Goal: Information Seeking & Learning: Understand process/instructions

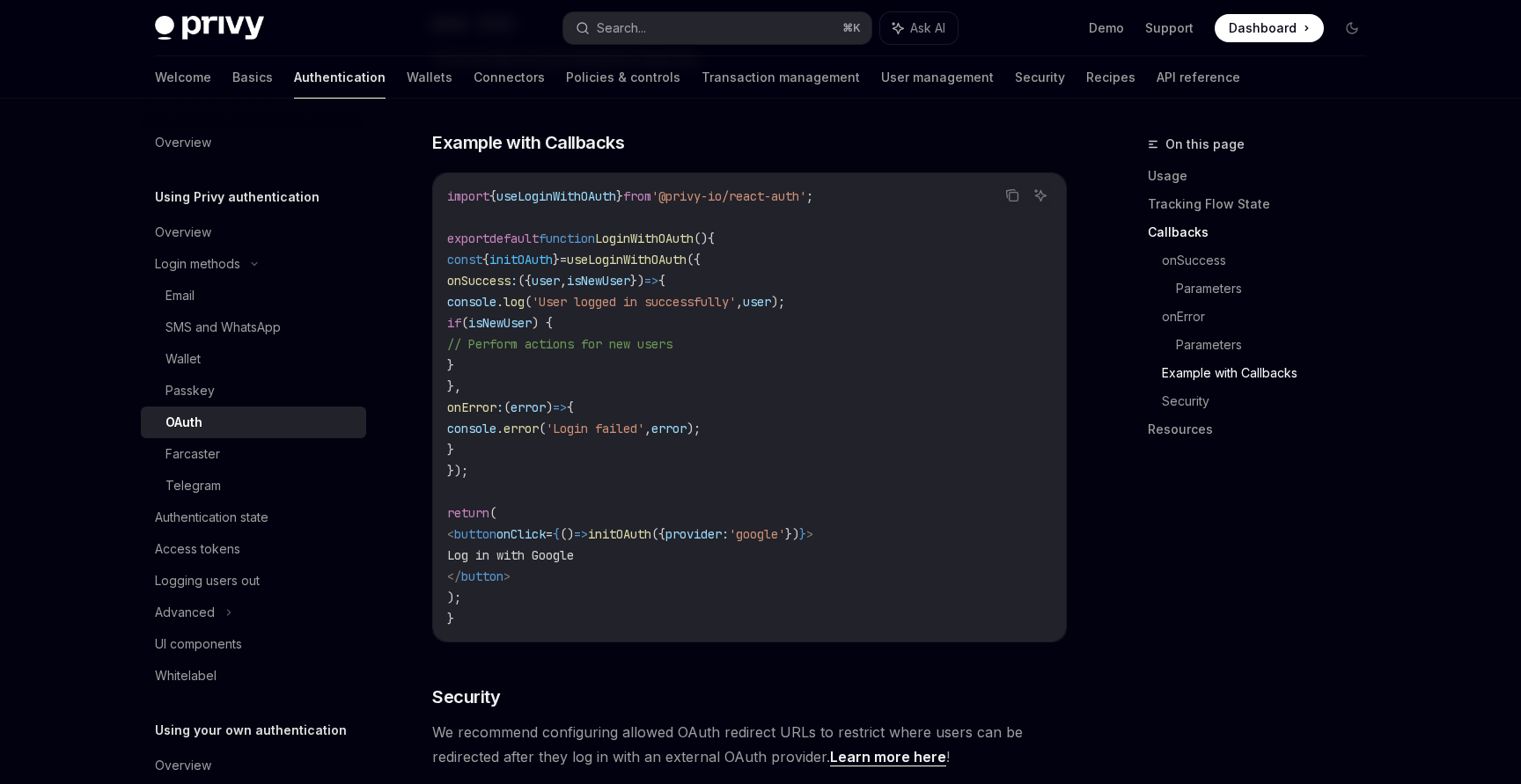
scroll to position [3201, 0]
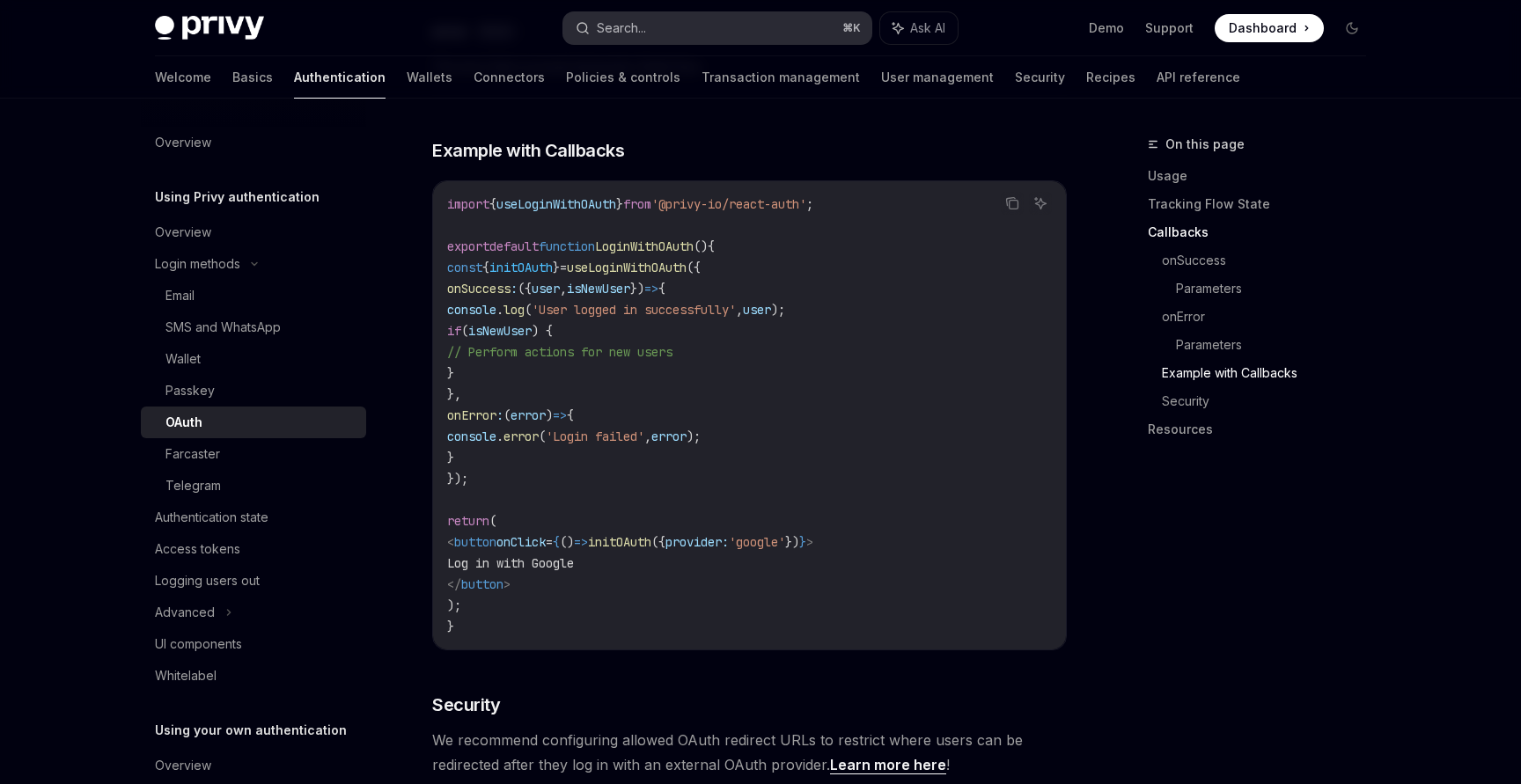
click at [646, 26] on div "Search..." at bounding box center [621, 28] width 50 height 21
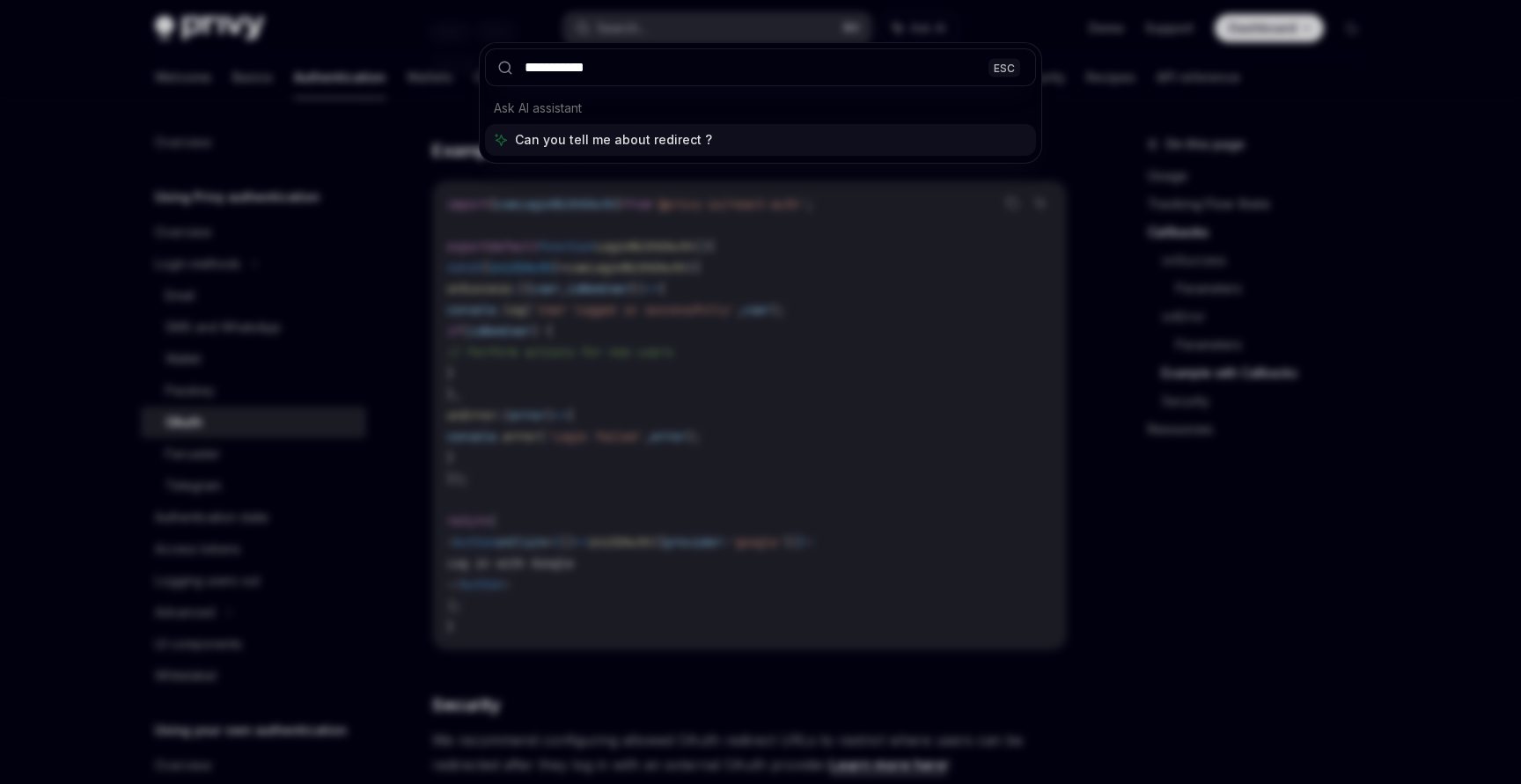
type input "**********"
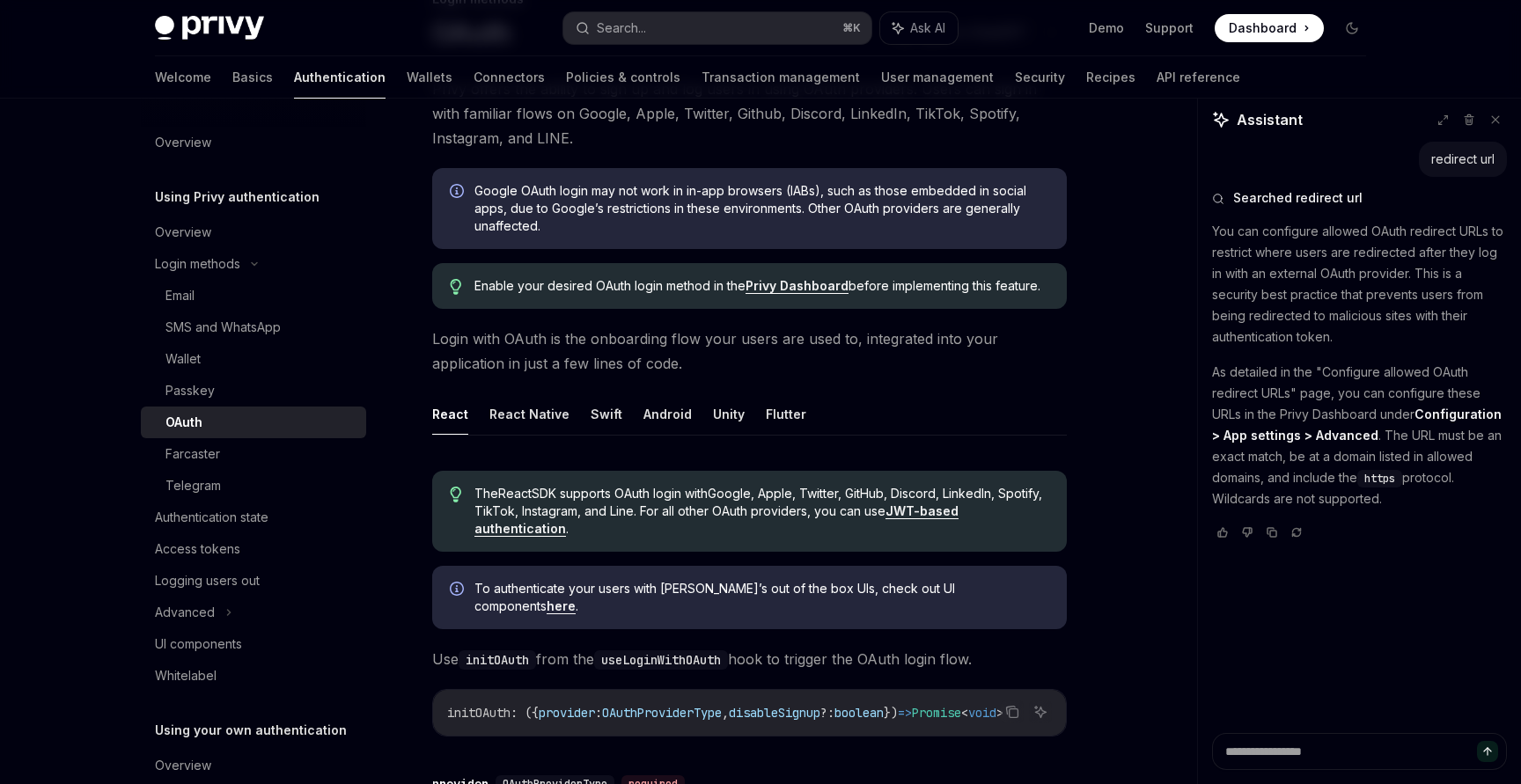
scroll to position [148, 0]
click at [538, 417] on button "React Native" at bounding box center [530, 411] width 80 height 41
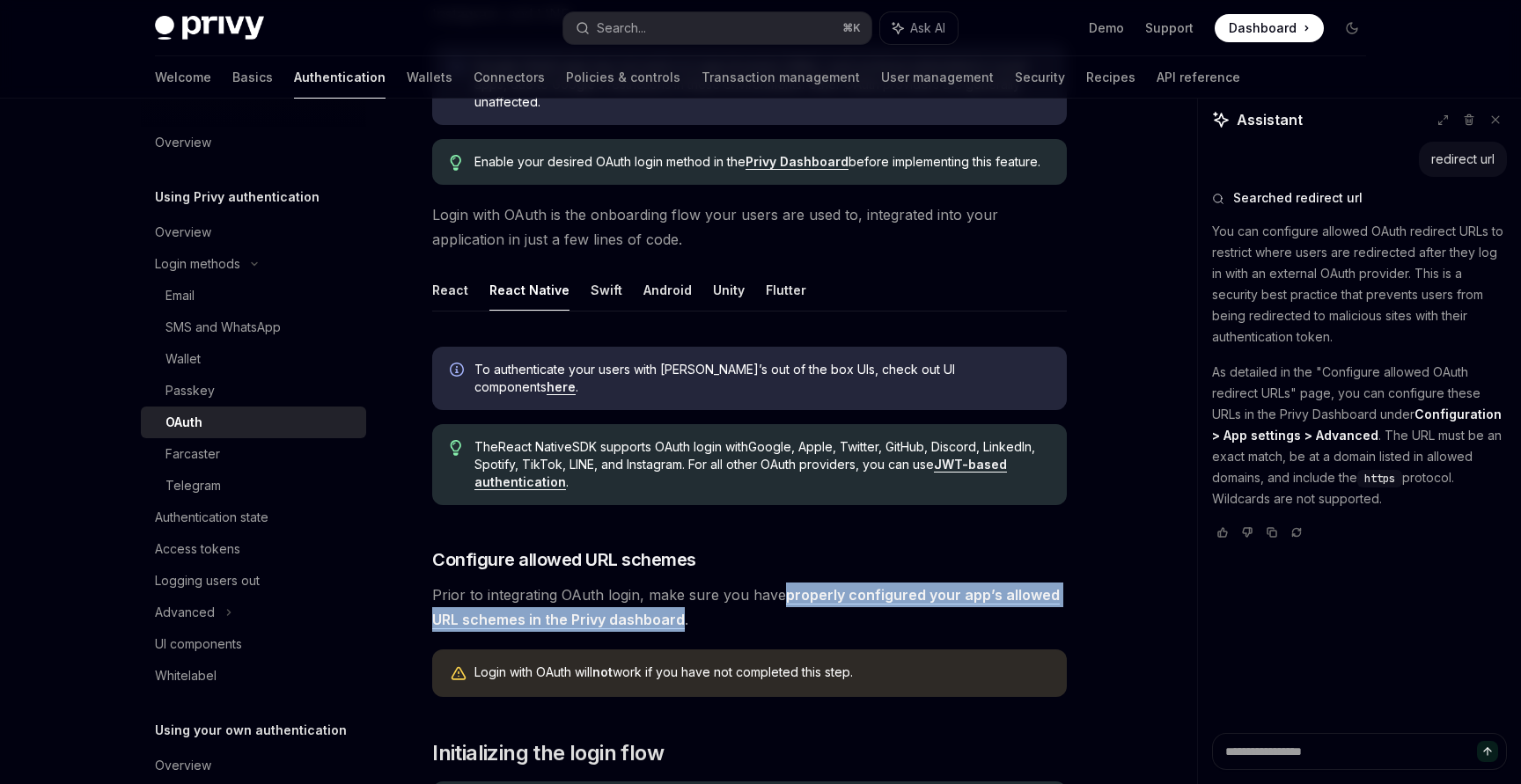
scroll to position [253, 0]
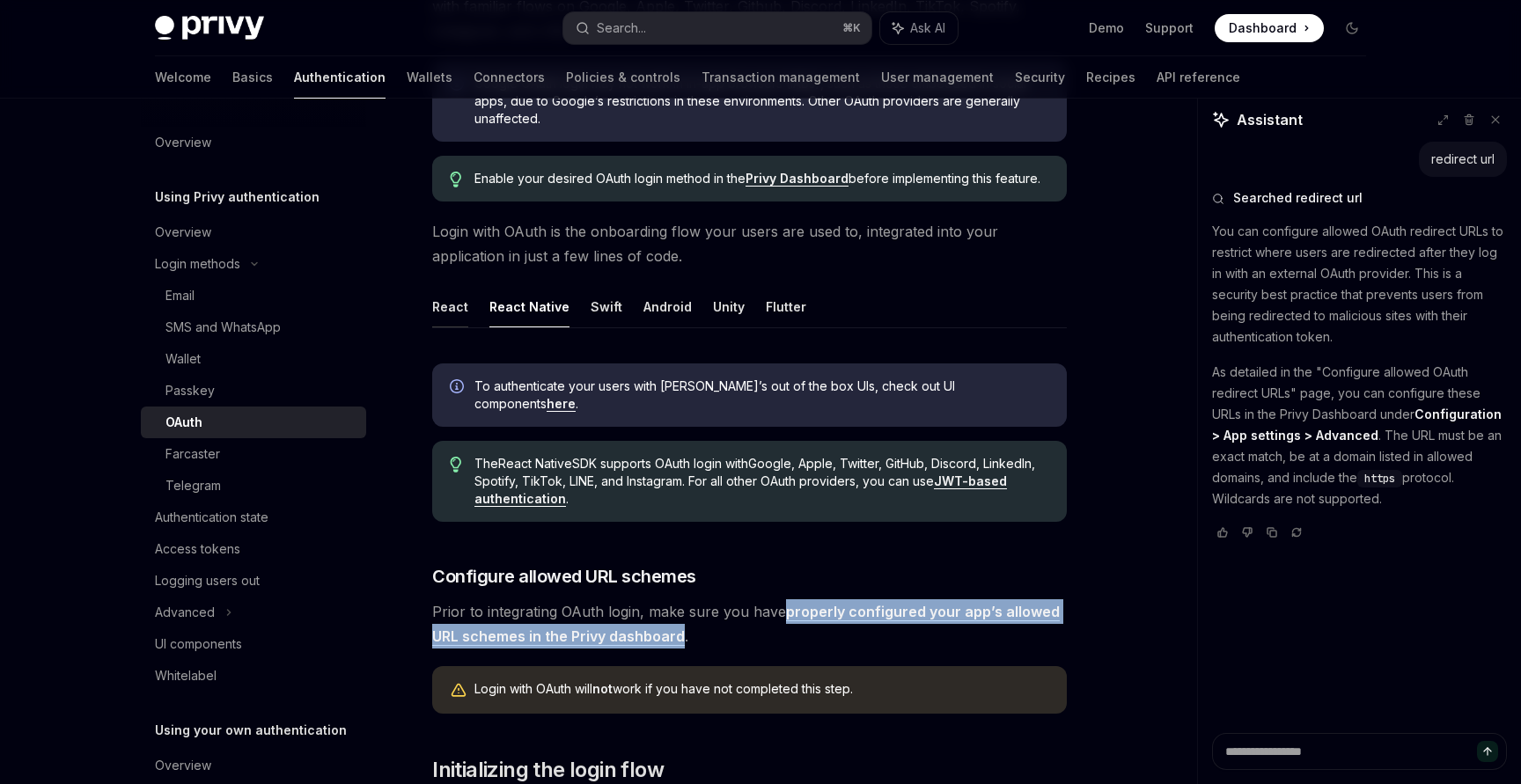
click at [443, 313] on button "React" at bounding box center [450, 307] width 36 height 41
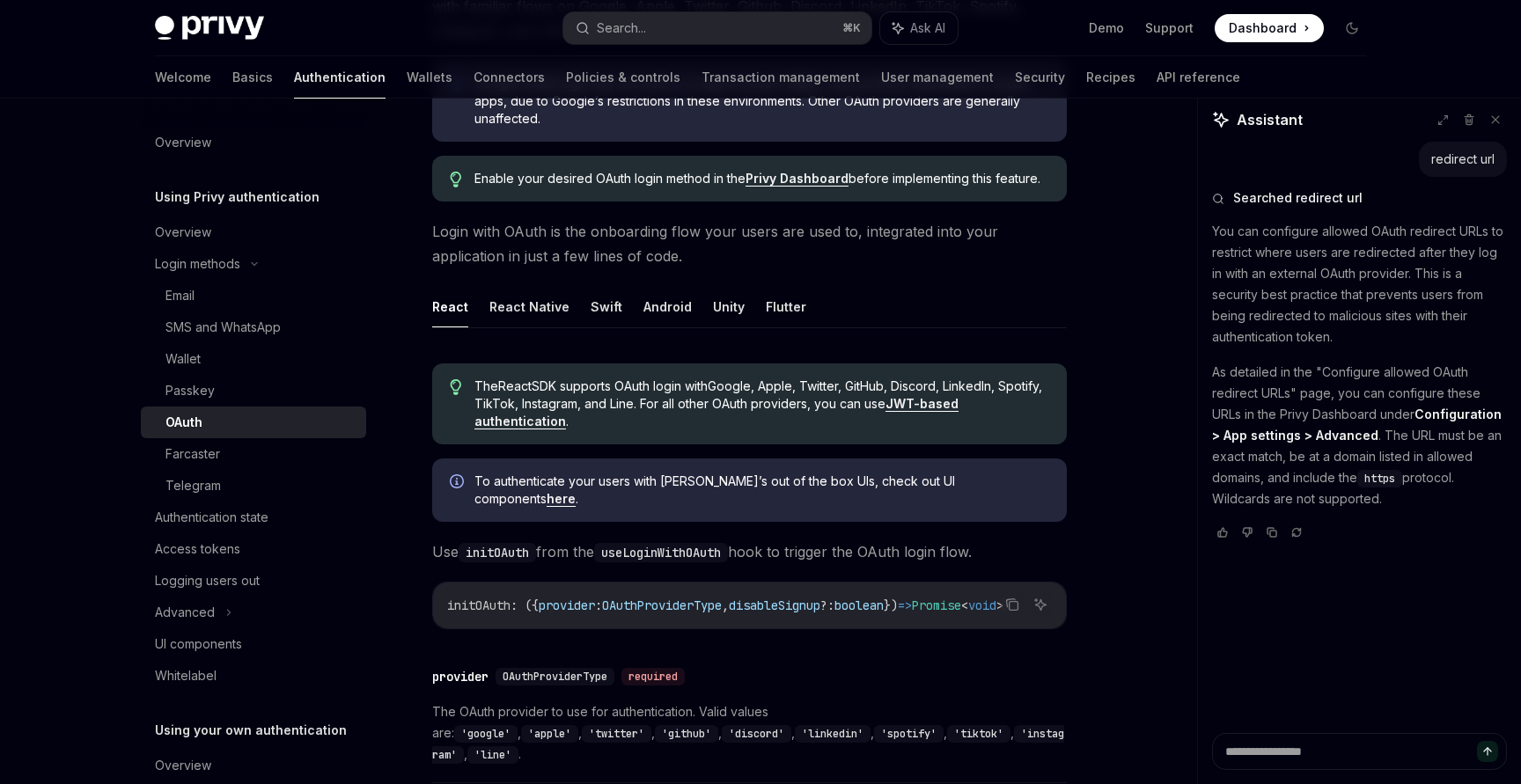
click at [575, 491] on link "here" at bounding box center [561, 500] width 29 height 16
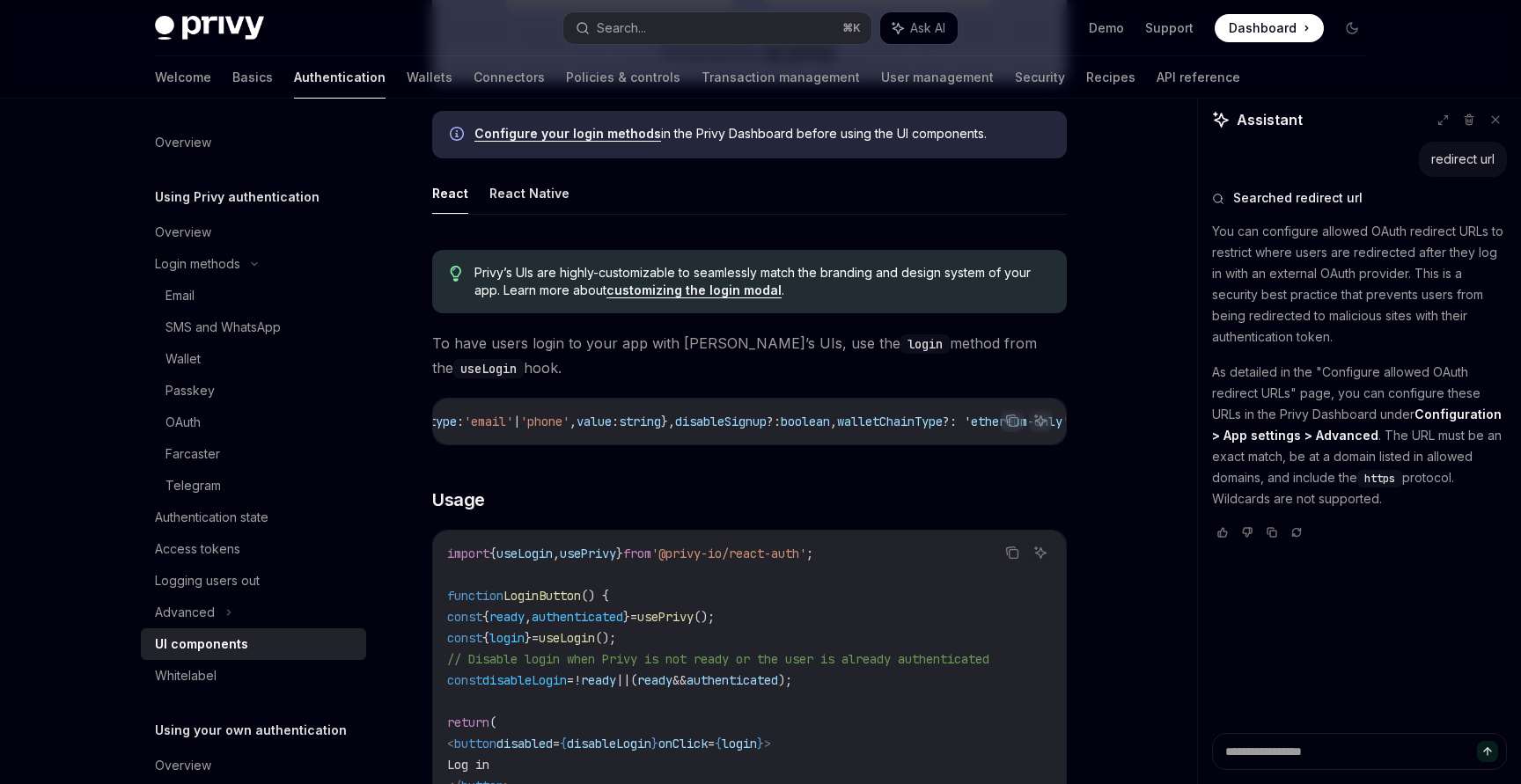
scroll to position [0, 494]
drag, startPoint x: 576, startPoint y: 563, endPoint x: 509, endPoint y: 564, distance: 67.0
click at [509, 562] on span "import { useLogin , usePrivy } from '@privy-io/react-auth' ;" at bounding box center [630, 554] width 367 height 16
click at [533, 587] on code "import { useLogin , usePrivy } from '@privy-io/react-auth' ; function LoginButt…" at bounding box center [750, 690] width 605 height 295
drag, startPoint x: 573, startPoint y: 561, endPoint x: 512, endPoint y: 563, distance: 61.0
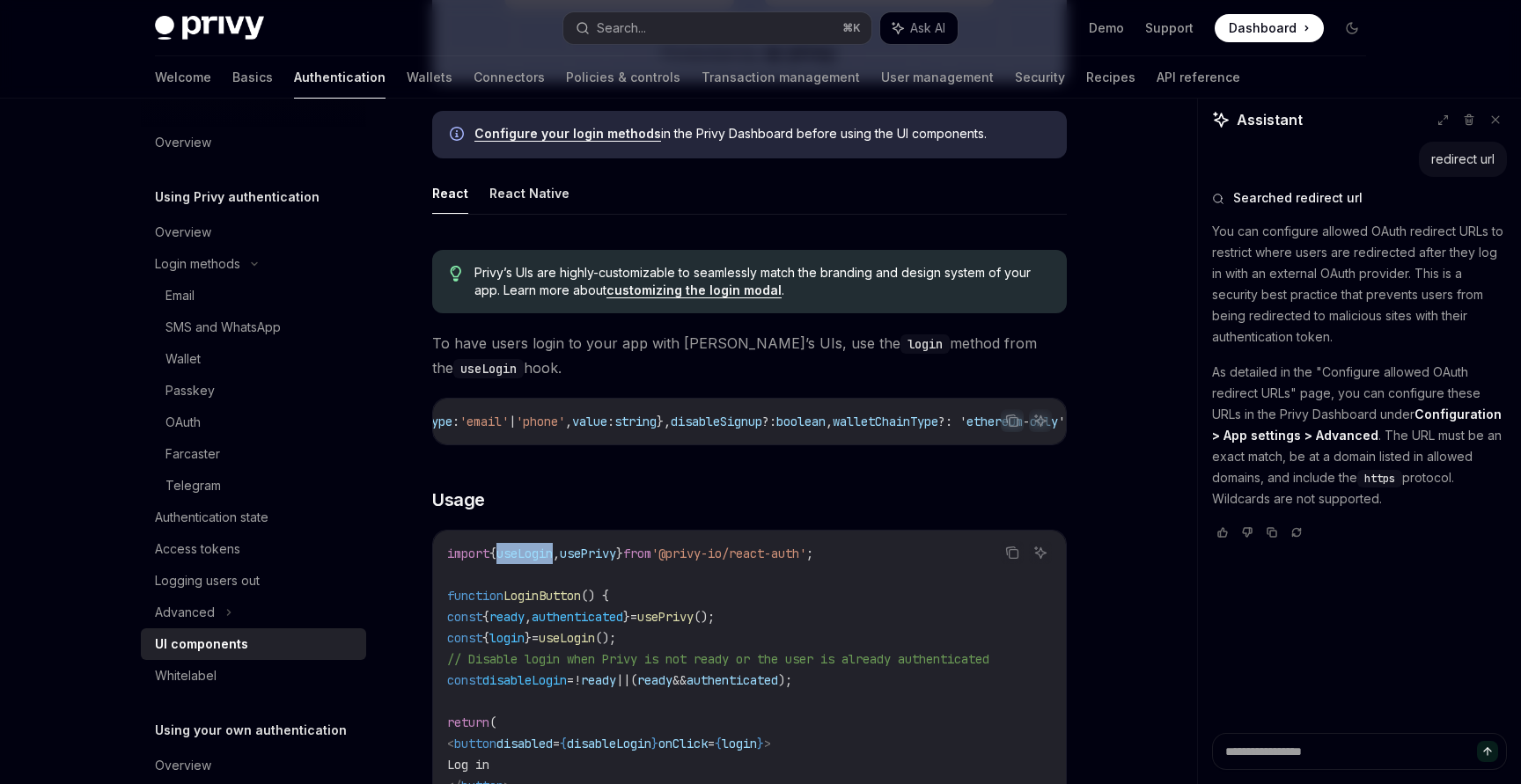
click at [512, 562] on span "import { useLogin , usePrivy } from '@privy-io/react-auth' ;" at bounding box center [630, 554] width 367 height 16
copy span "useLogin"
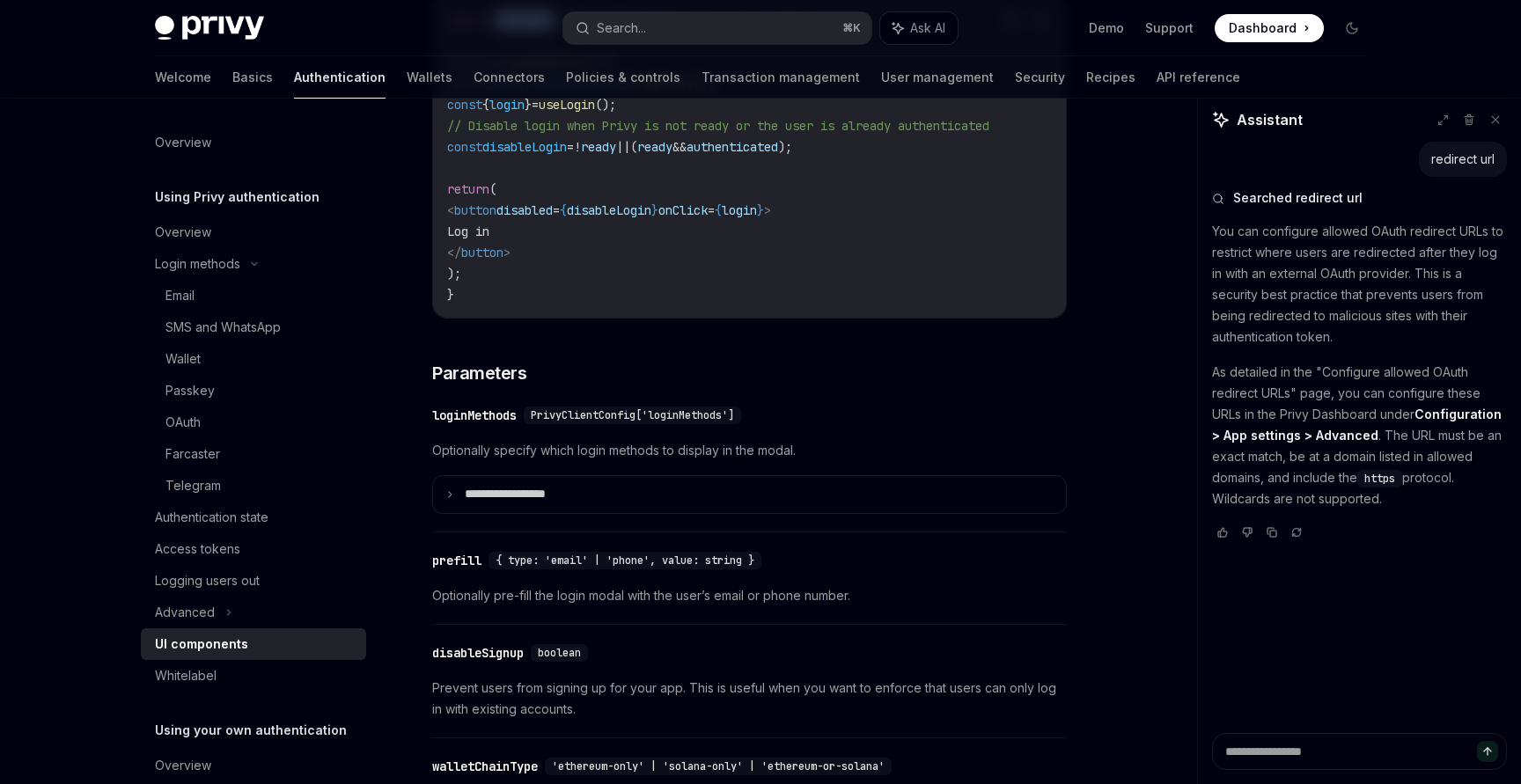
scroll to position [0, 0]
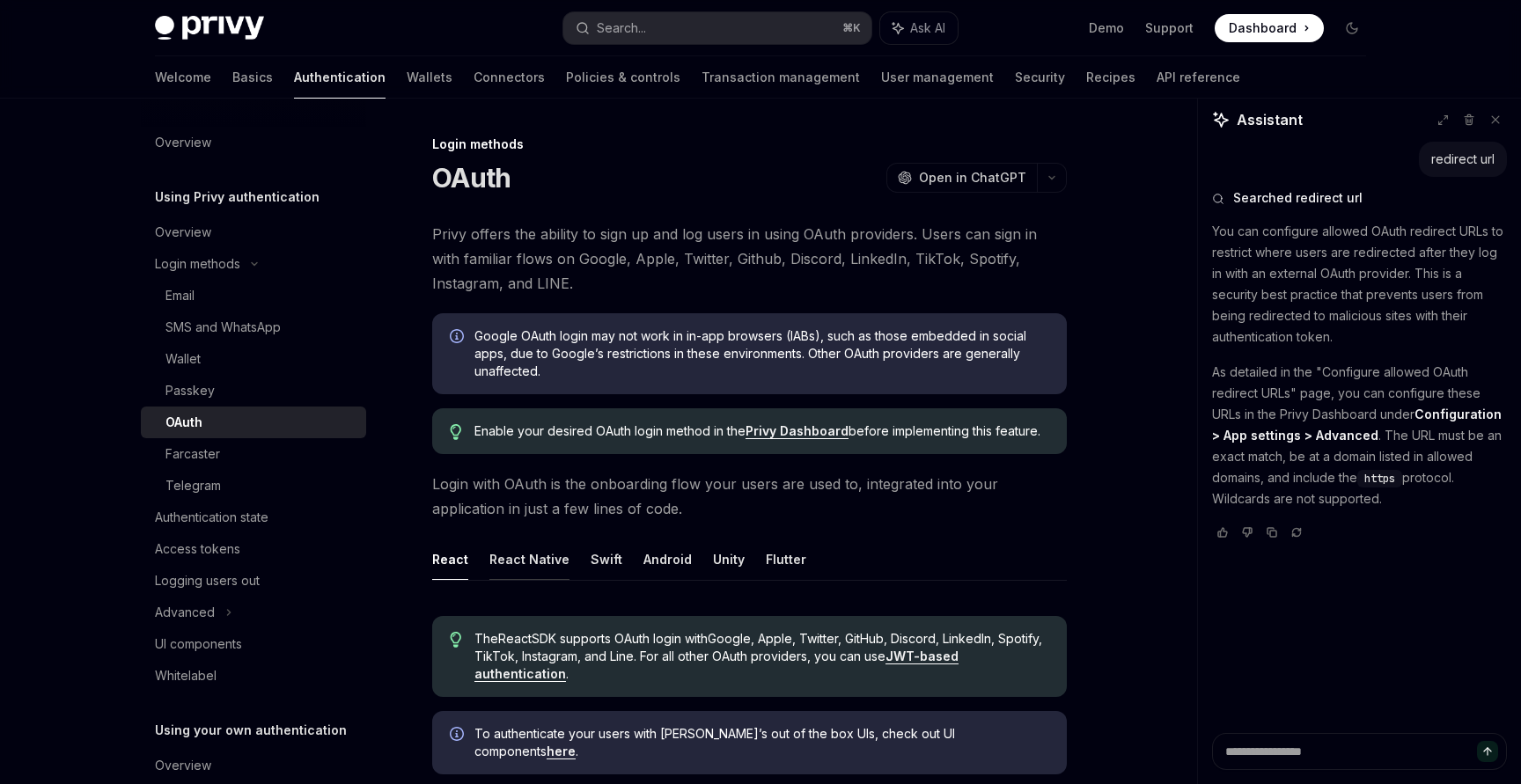
click at [511, 569] on button "React Native" at bounding box center [530, 559] width 80 height 41
type textarea "*"
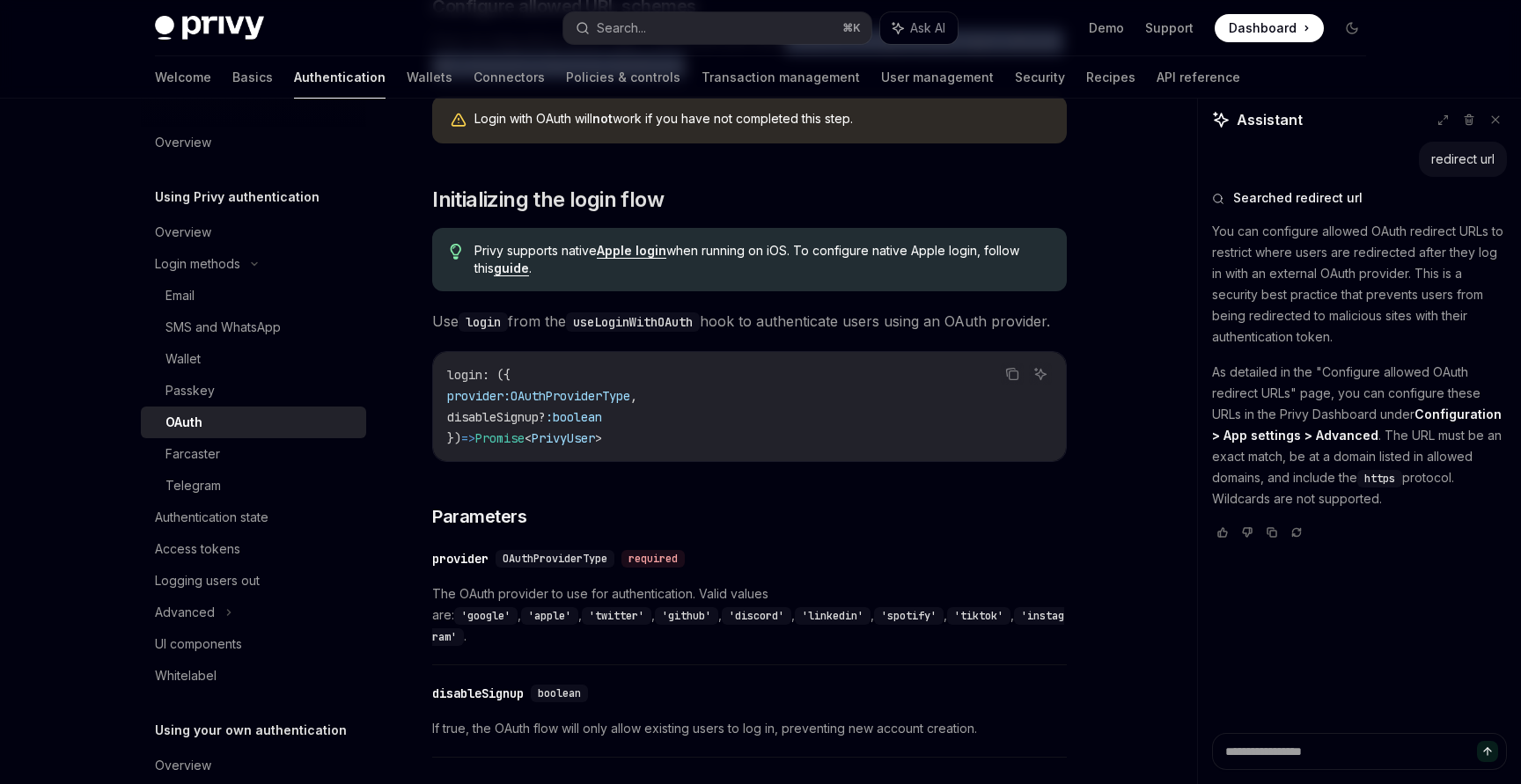
scroll to position [853, 0]
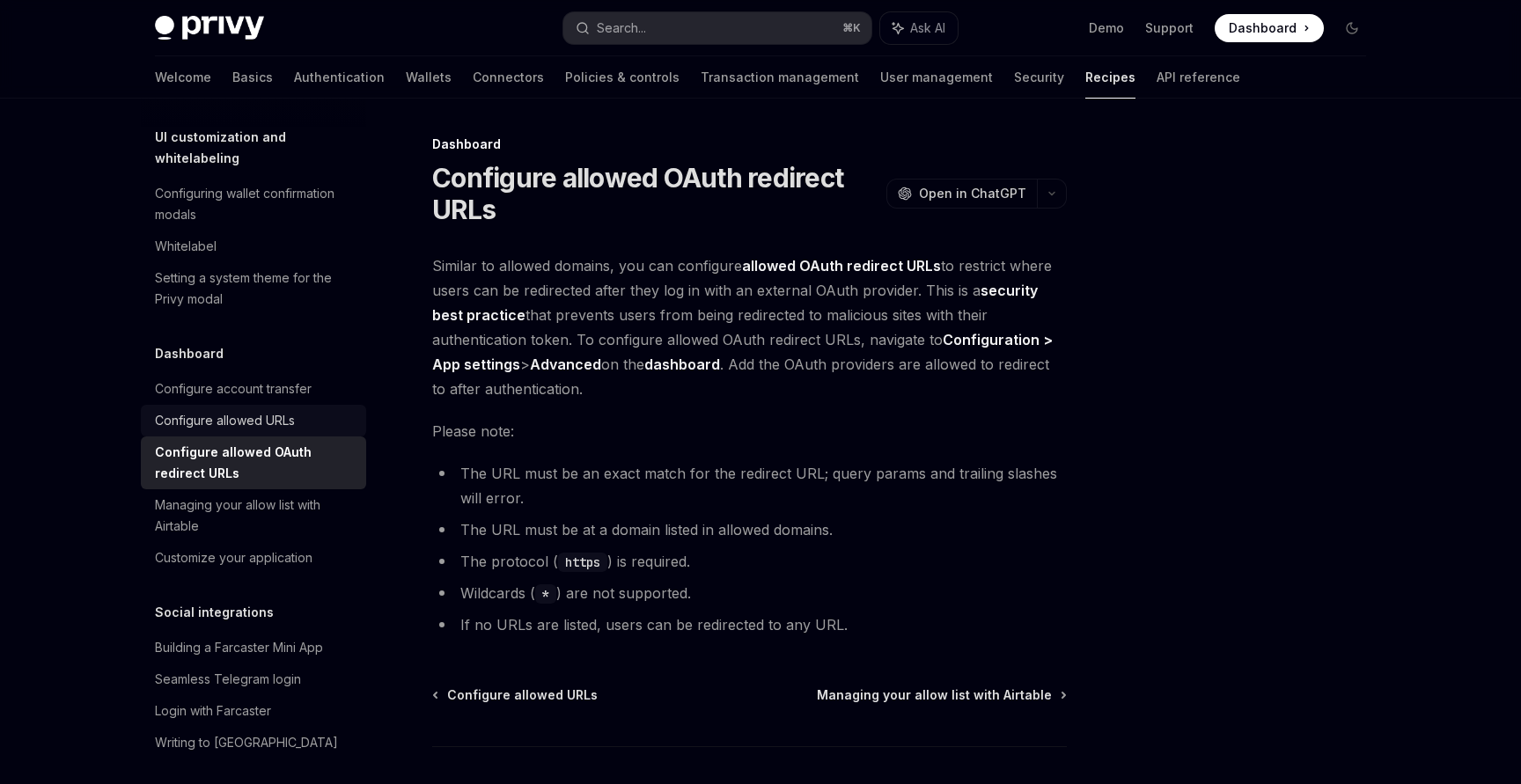
click at [246, 410] on div "Configure allowed URLs" at bounding box center [224, 420] width 140 height 21
type textarea "*"
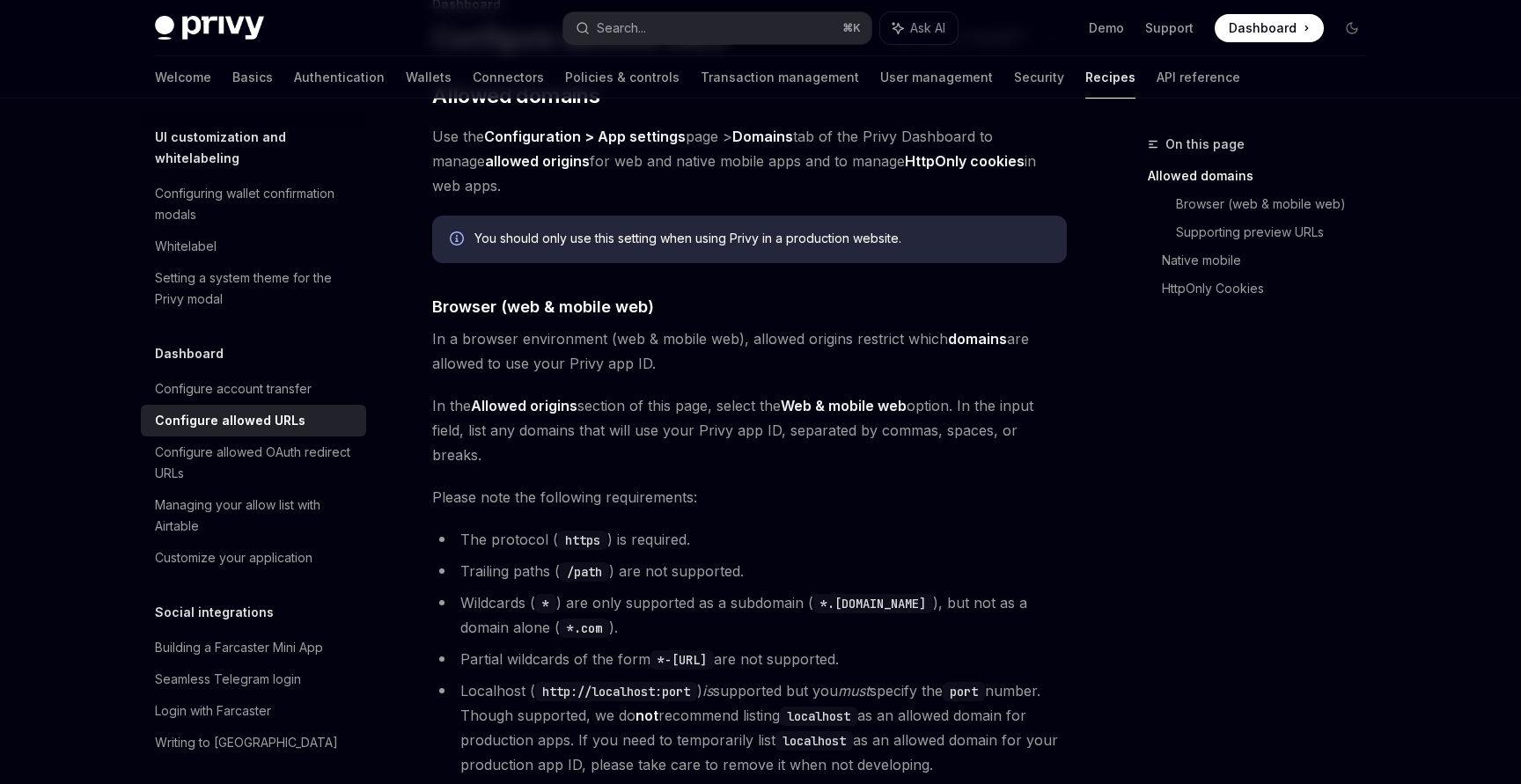
scroll to position [154, 0]
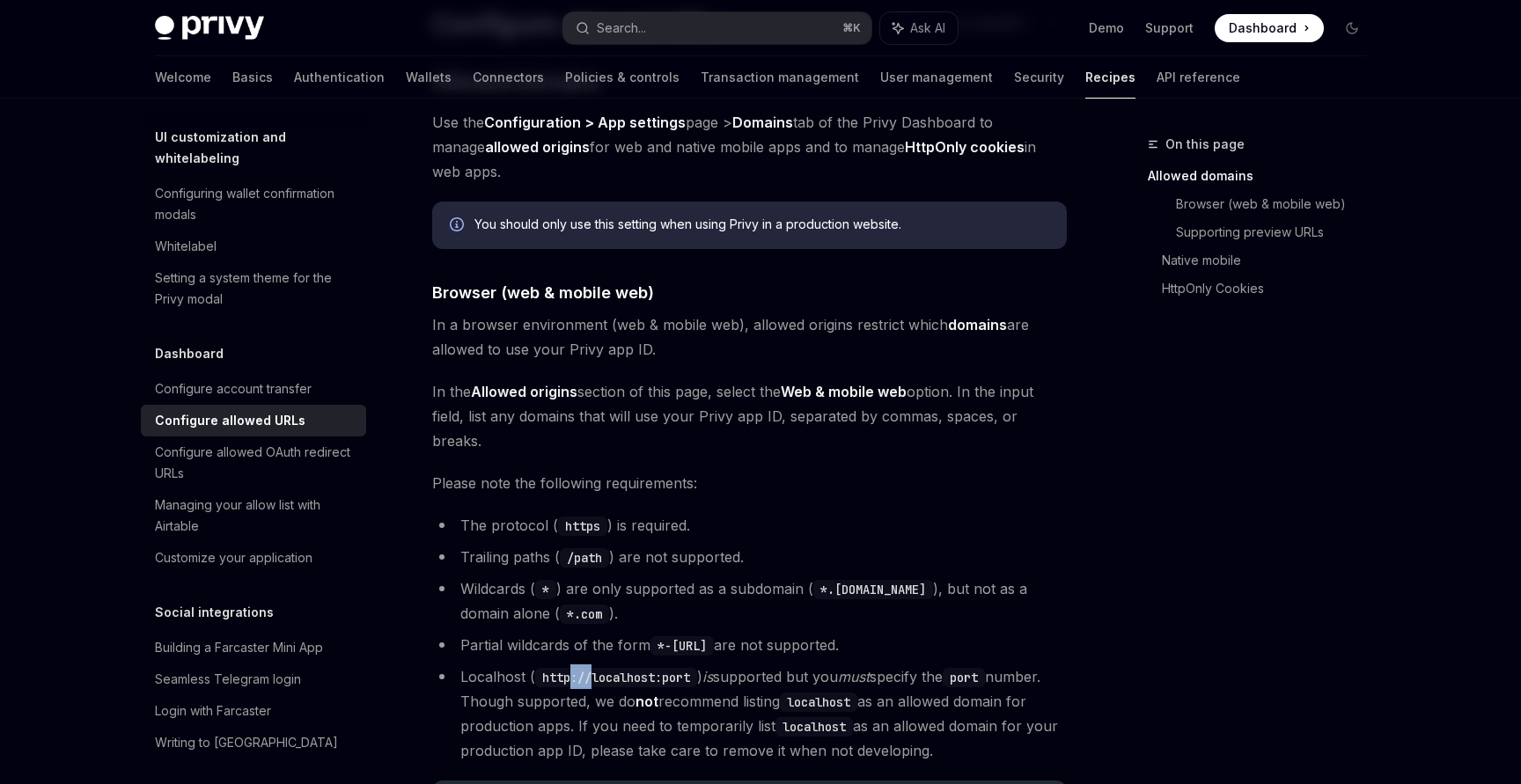
drag, startPoint x: 593, startPoint y: 627, endPoint x: 572, endPoint y: 627, distance: 21.0
click at [572, 668] on code "http://localhost:port" at bounding box center [616, 678] width 162 height 20
copy code "://"
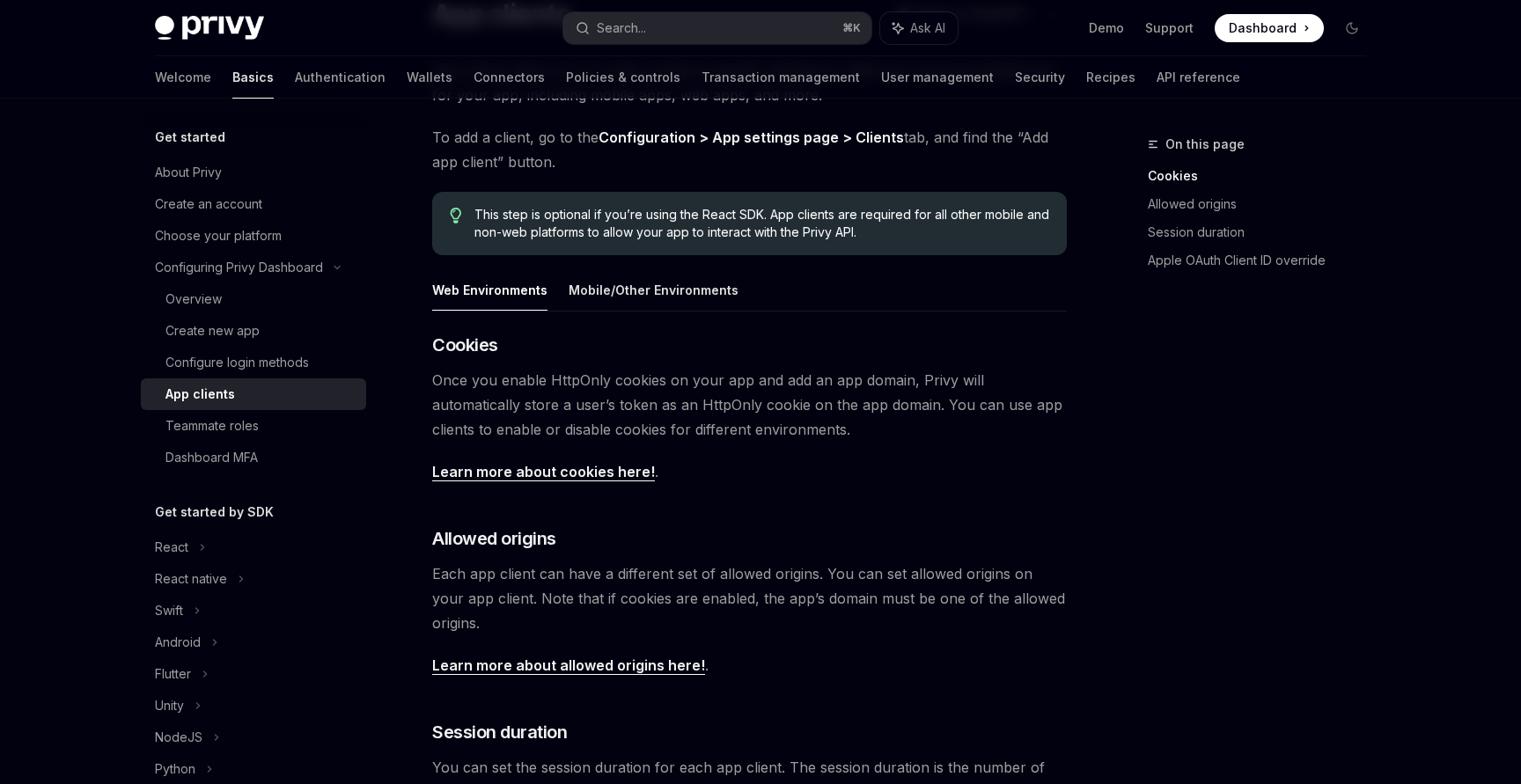
scroll to position [163, 0]
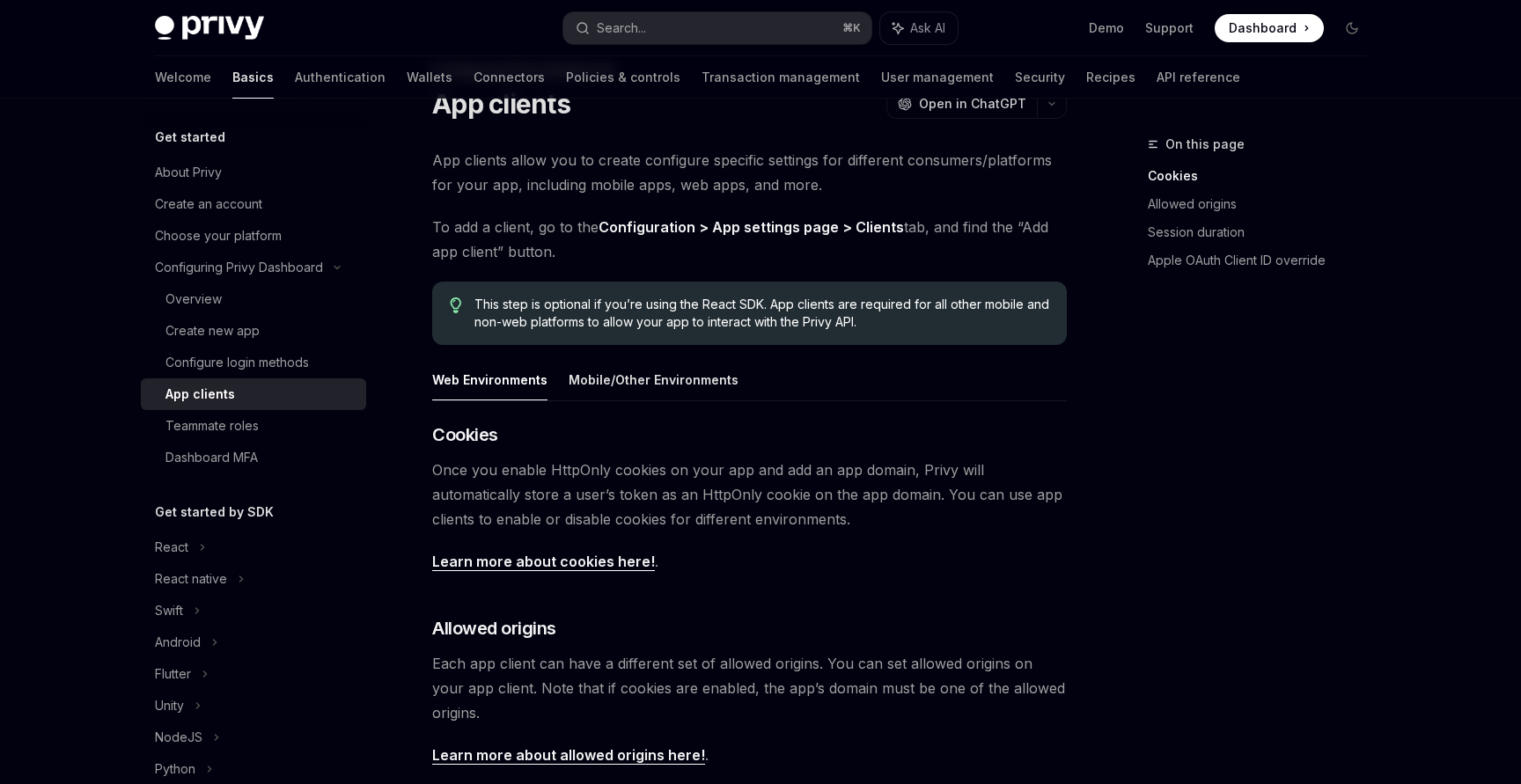
scroll to position [76, 0]
click at [613, 381] on button "Mobile/Other Environments" at bounding box center [654, 378] width 170 height 41
type textarea "*"
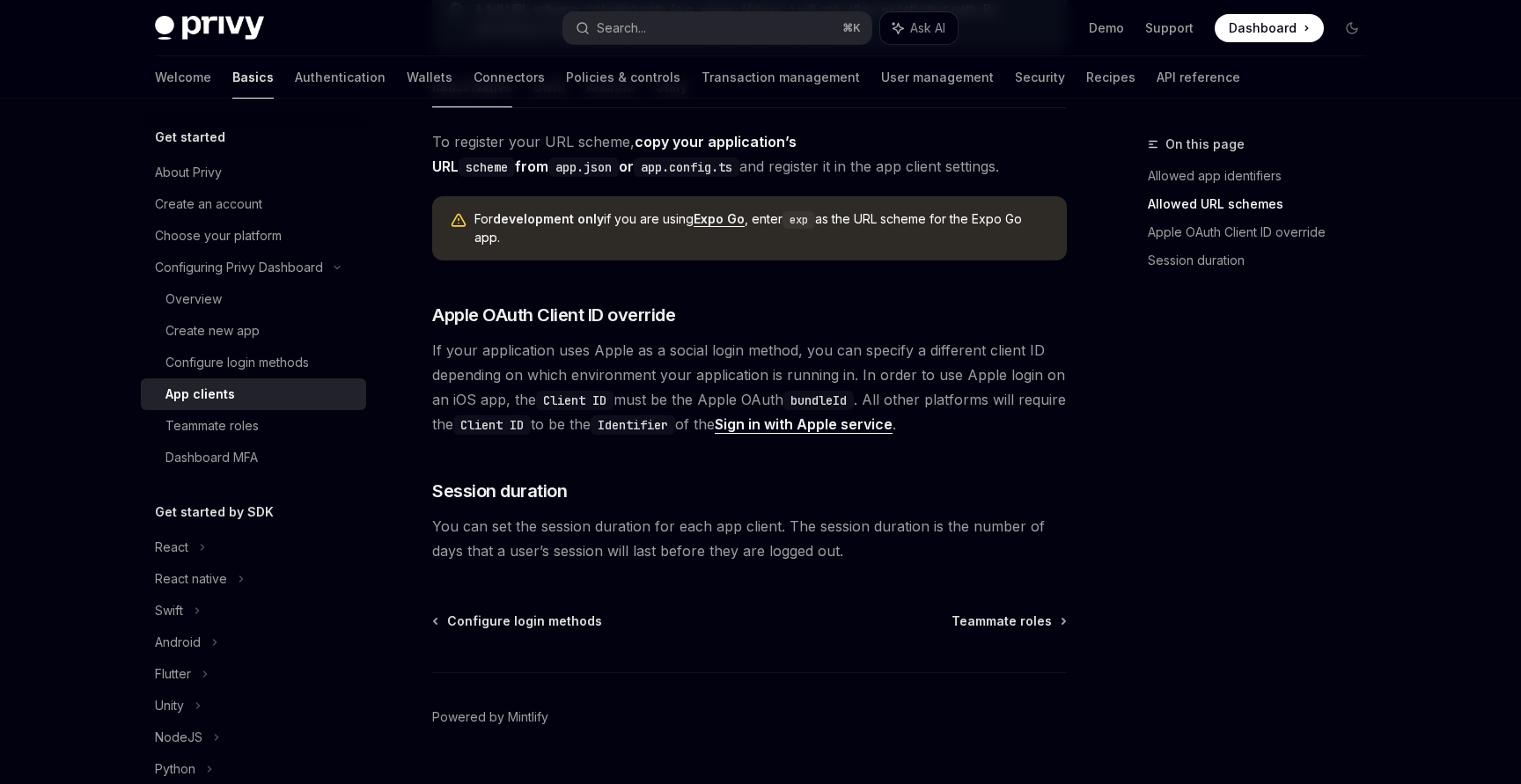
scroll to position [1290, 0]
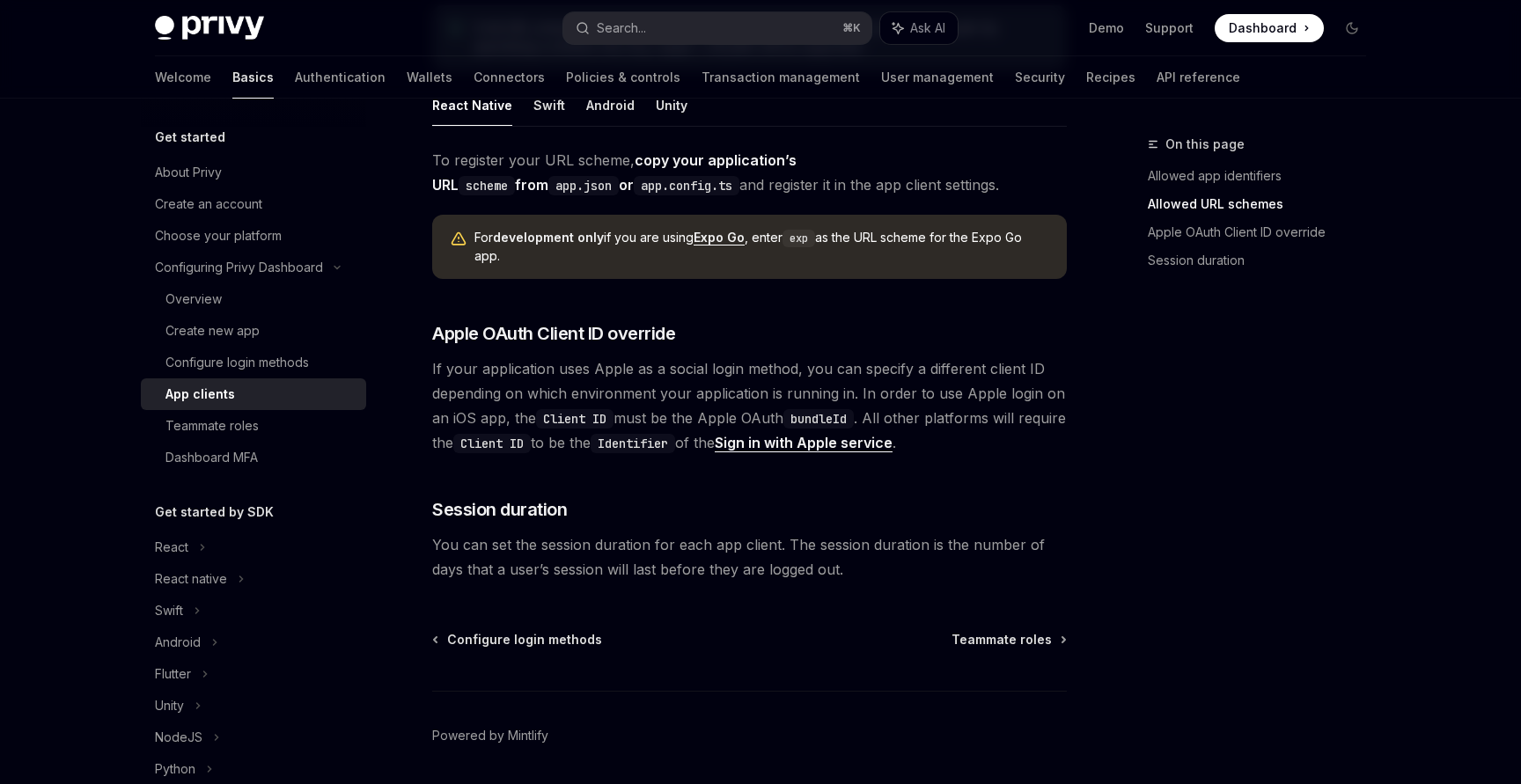
scroll to position [1273, 0]
